Goal: Find specific page/section: Find specific page/section

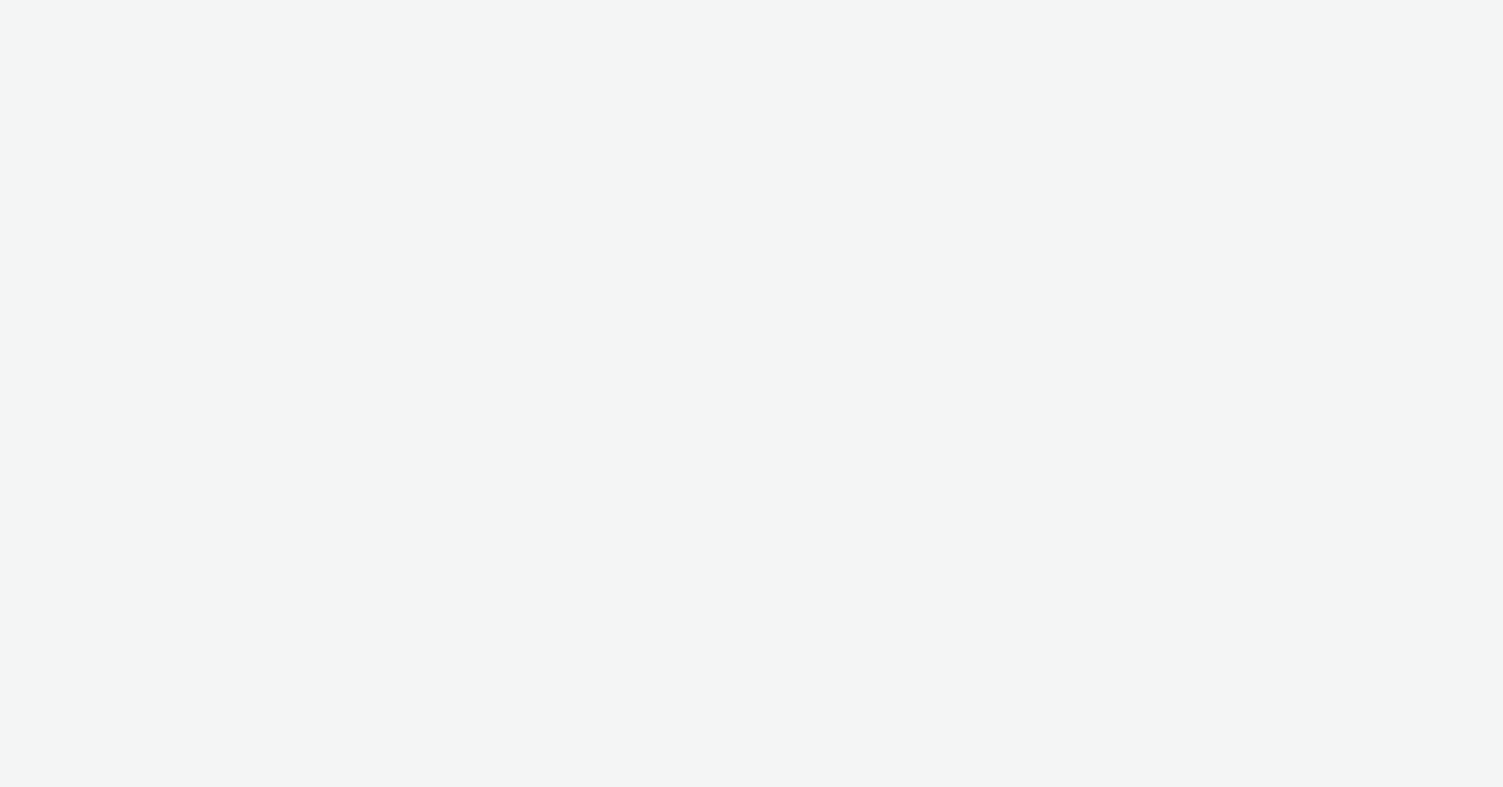
select select "ac009755-aa48-4799-8050-7a339a378eb8"
select select "79162ed7-0017-4339-93b0-3399b708648f"
select select "ac009755-aa48-4799-8050-7a339a378eb8"
select select "79162ed7-0017-4339-93b0-3399b708648f"
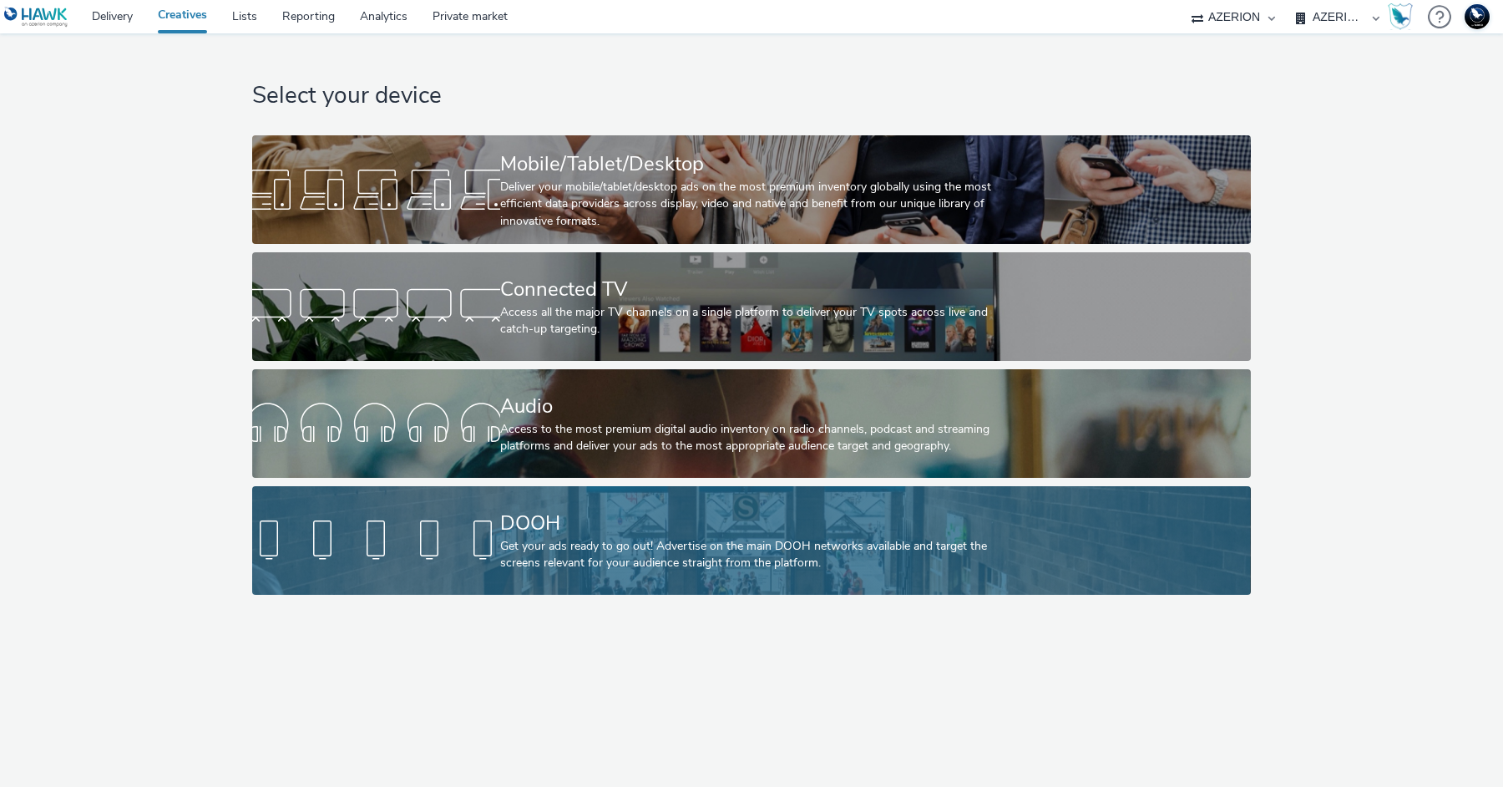
click at [514, 523] on div "DOOH" at bounding box center [748, 523] width 496 height 29
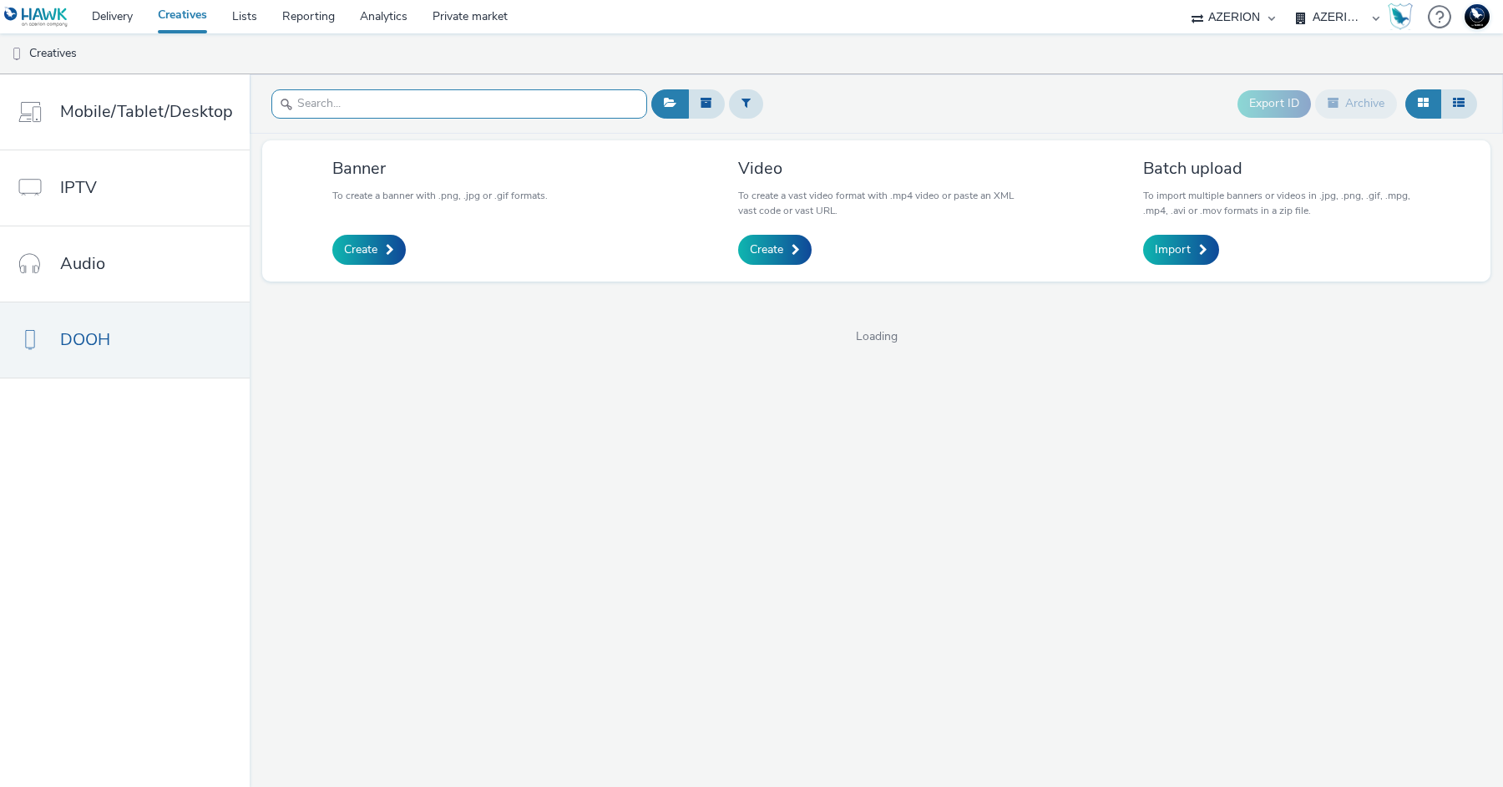
click at [336, 115] on input "text" at bounding box center [459, 103] width 376 height 29
paste input "d6a7386c-e845-4094-a1b9-f9d1e6"
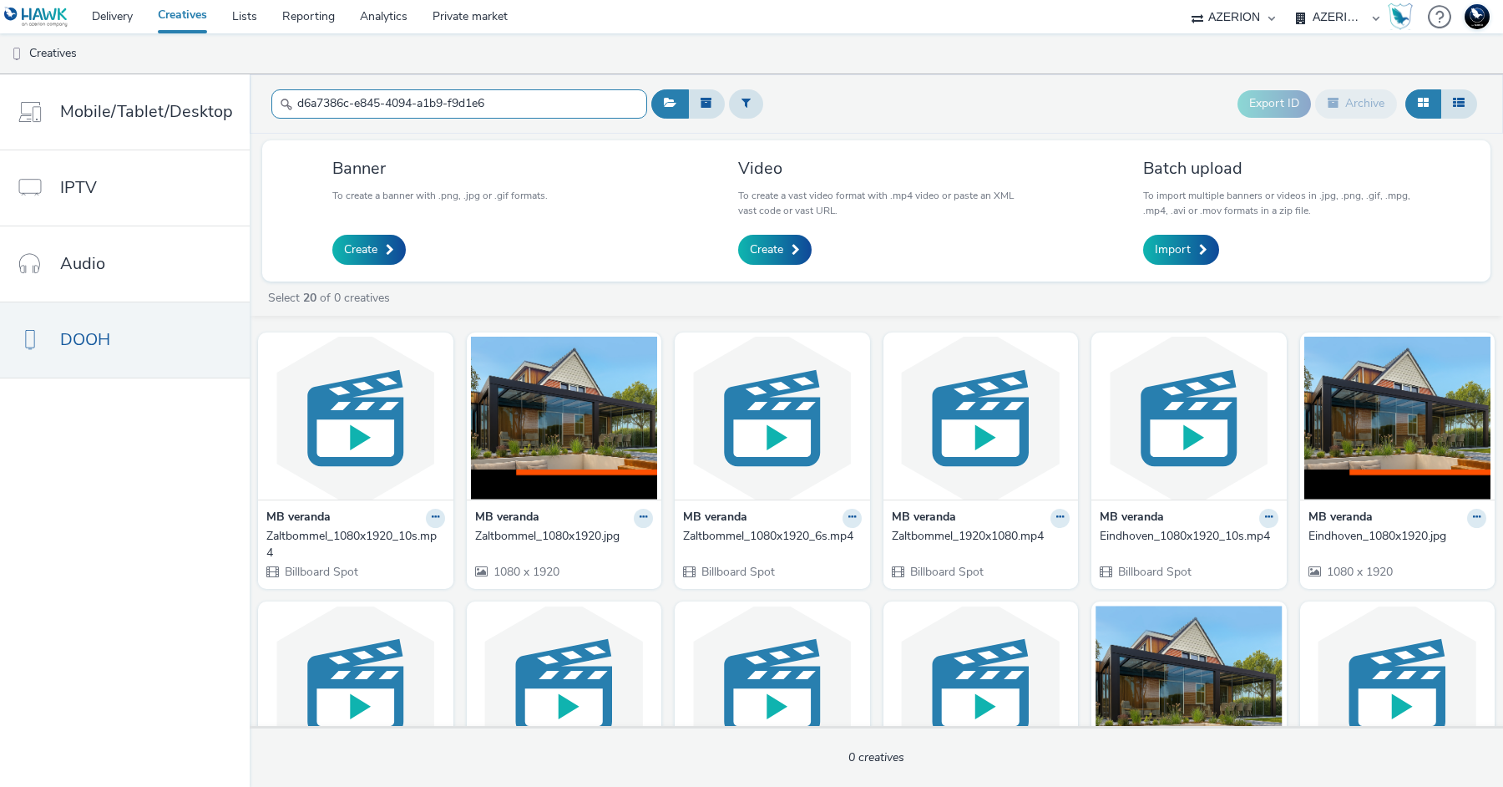
type input "d6a7386c-e845-4094-a1b9-f9d1e6"
click at [1350, 22] on select "AZERION AZERION APAC AZERION AUSTRIA AZERION BEL - ADEXPERTS AZERION BRAZIL AZE…" at bounding box center [1338, 16] width 100 height 33
click at [1288, 0] on select "AZERION AZERION APAC AZERION AUSTRIA AZERION BEL - ADEXPERTS AZERION BRAZIL AZE…" at bounding box center [1338, 16] width 100 height 33
click at [520, 113] on input "d6a7386c-e845-4094-a1b9-f9d1e6" at bounding box center [459, 103] width 376 height 29
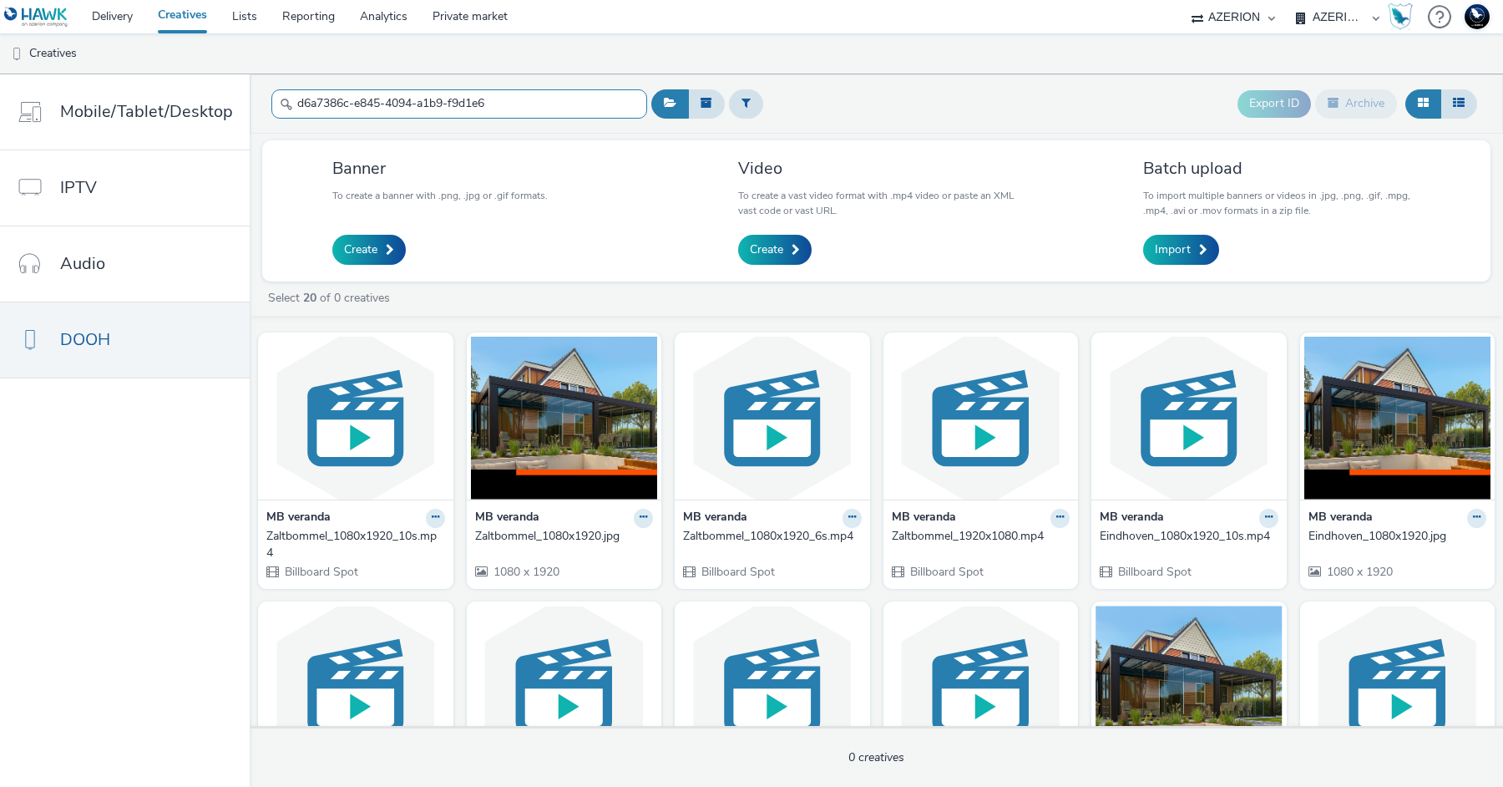
click at [520, 113] on input "d6a7386c-e845-4094-a1b9-f9d1e6" at bounding box center [459, 103] width 376 height 29
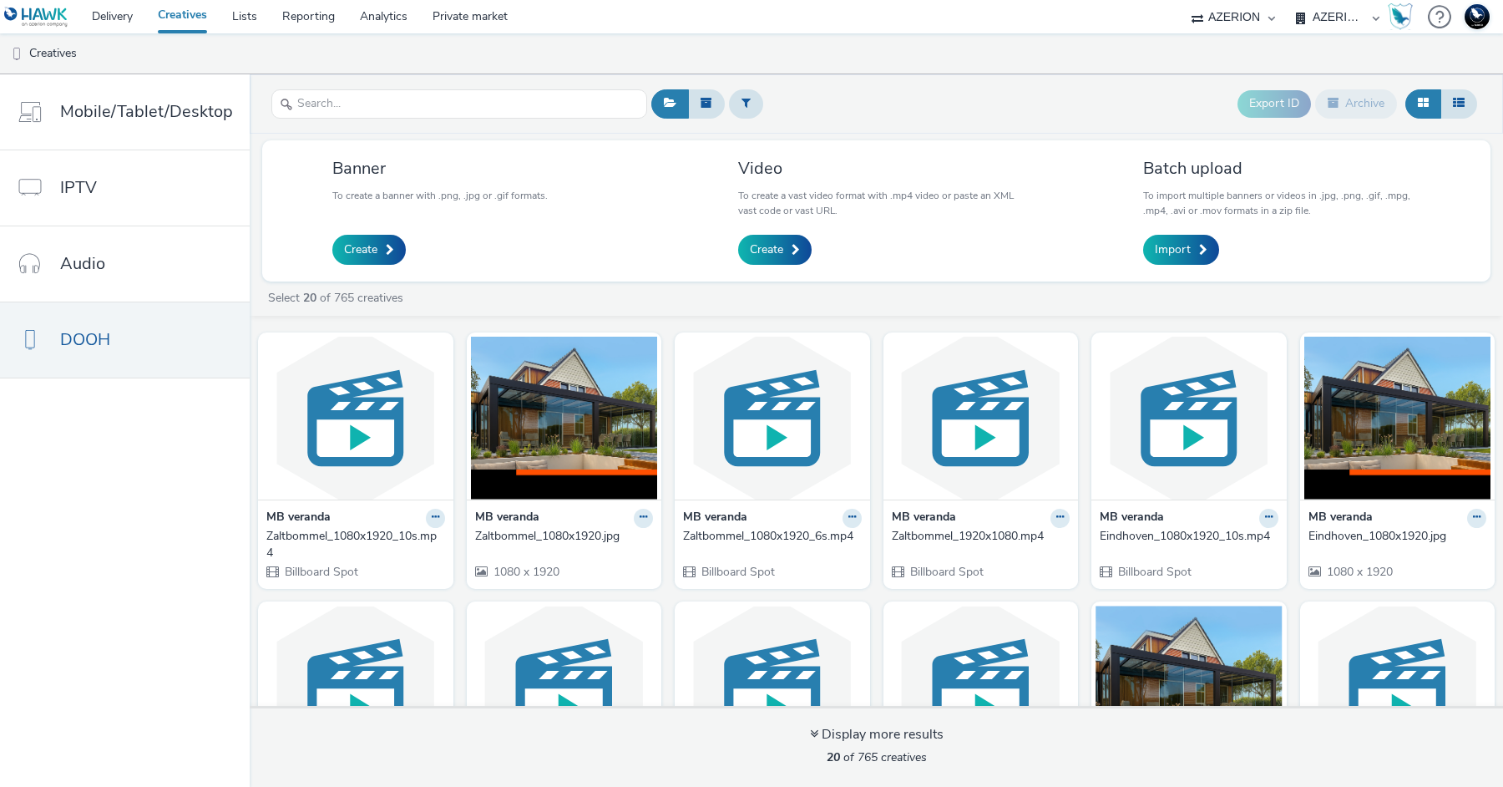
click at [1309, 19] on select "AZERION AZERION APAC AZERION AUSTRIA AZERION BEL - ADEXPERTS AZERION BRAZIL AZE…" at bounding box center [1338, 16] width 100 height 33
click at [1288, 0] on select "AZERION AZERION APAC AZERION AUSTRIA AZERION BEL - ADEXPERTS AZERION BRAZIL AZE…" at bounding box center [1338, 16] width 100 height 33
click at [139, 20] on link "Delivery" at bounding box center [112, 16] width 66 height 33
